Goal: Information Seeking & Learning: Learn about a topic

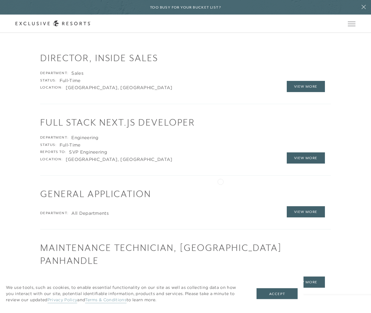
scroll to position [737, 0]
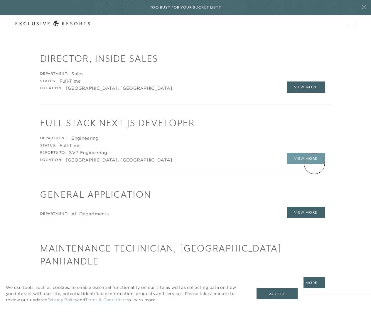
click at [316, 157] on link "View More" at bounding box center [306, 158] width 38 height 11
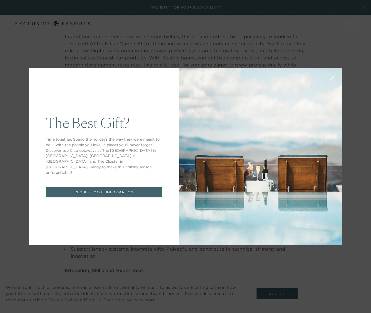
click at [335, 76] on button at bounding box center [332, 77] width 14 height 14
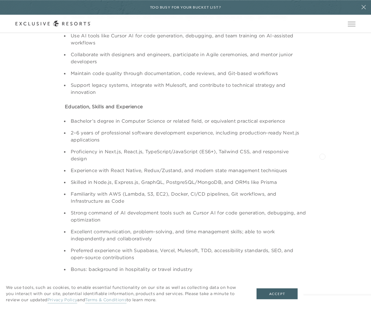
scroll to position [397, 0]
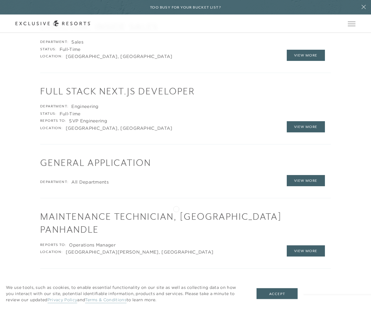
scroll to position [770, 0]
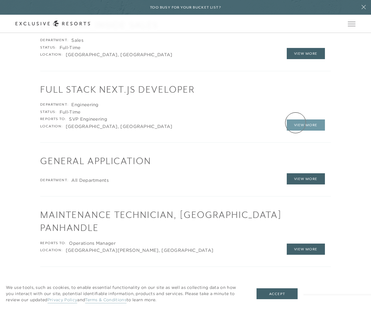
click at [296, 122] on link "View More" at bounding box center [306, 124] width 38 height 11
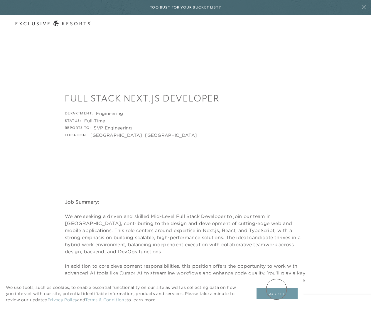
click at [277, 289] on button "Accept" at bounding box center [277, 293] width 41 height 11
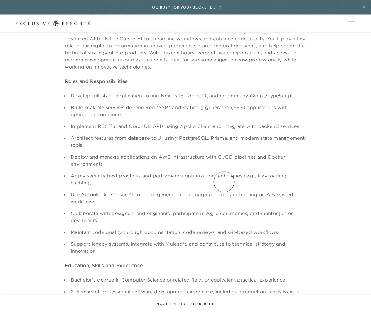
scroll to position [234, 0]
